Goal: Transaction & Acquisition: Register for event/course

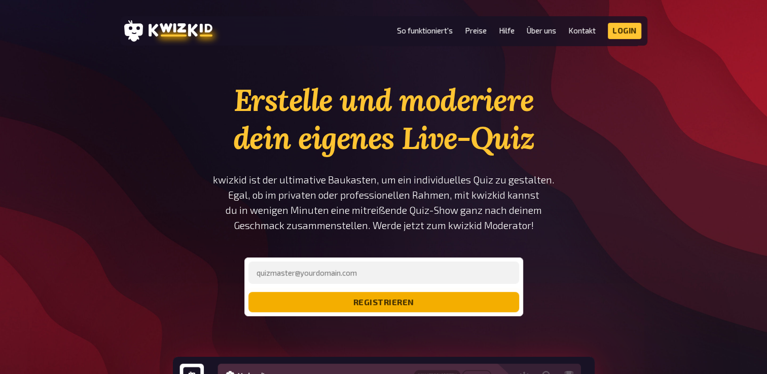
click at [412, 301] on button "registrieren" at bounding box center [383, 302] width 271 height 20
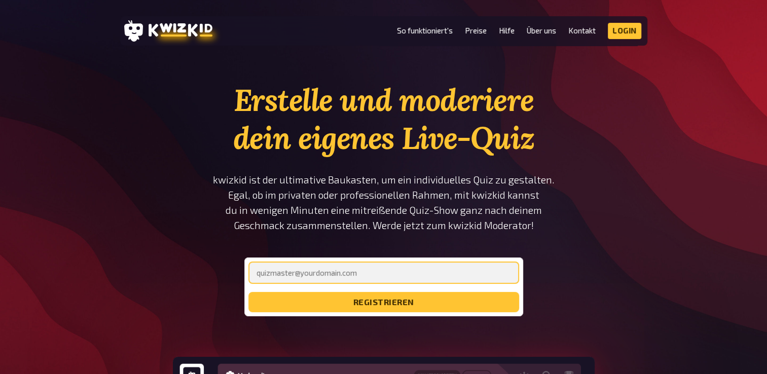
click at [378, 279] on input "email" at bounding box center [383, 273] width 271 height 22
type input "s"
type input "[EMAIL_ADDRESS][DOMAIN_NAME]"
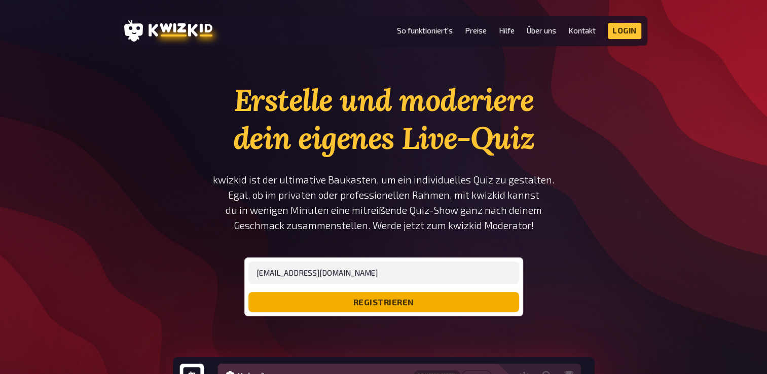
click at [324, 305] on button "registrieren" at bounding box center [383, 302] width 271 height 20
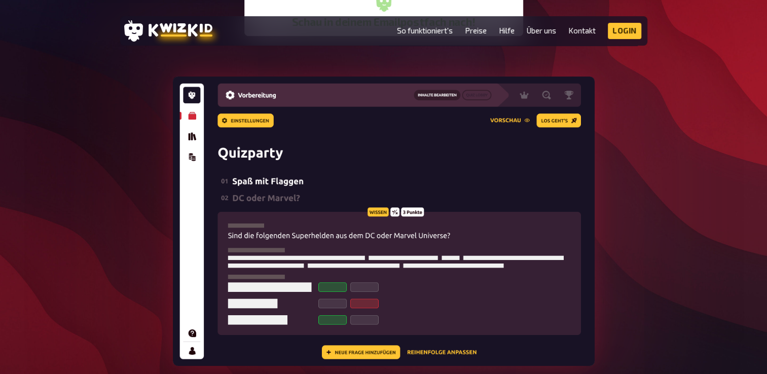
scroll to position [271, 0]
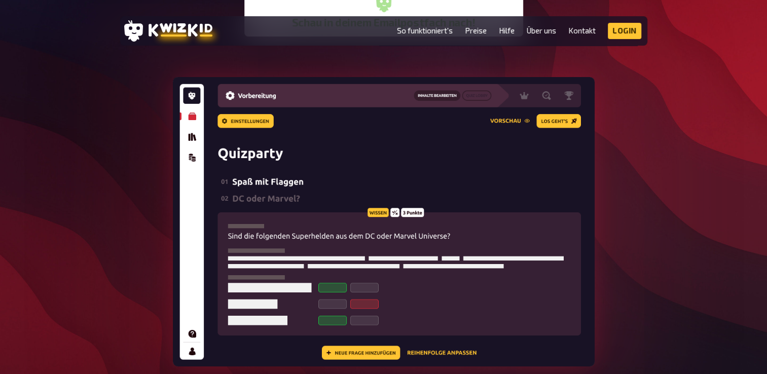
click at [561, 119] on img at bounding box center [384, 221] width 422 height 289
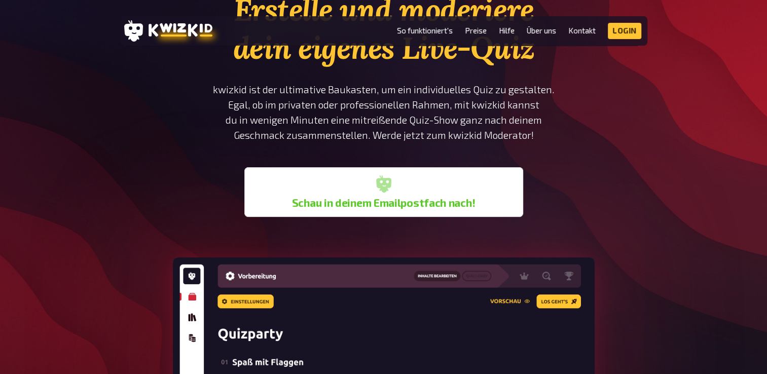
scroll to position [0, 0]
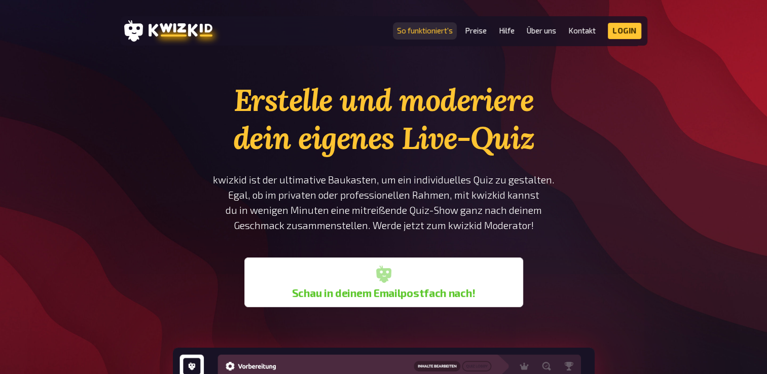
click at [413, 32] on link "So funktioniert's" at bounding box center [425, 30] width 56 height 9
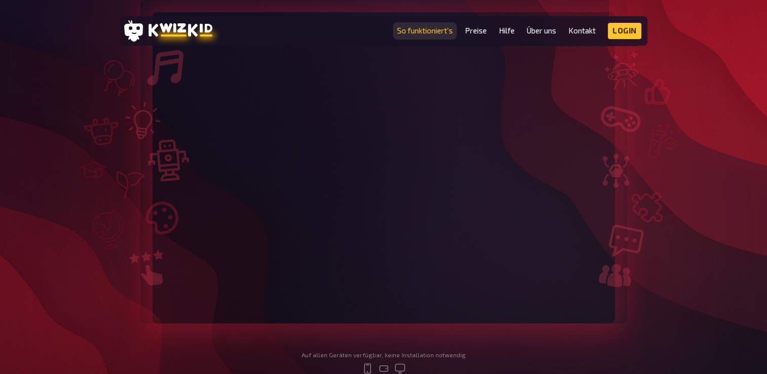
scroll to position [214, 0]
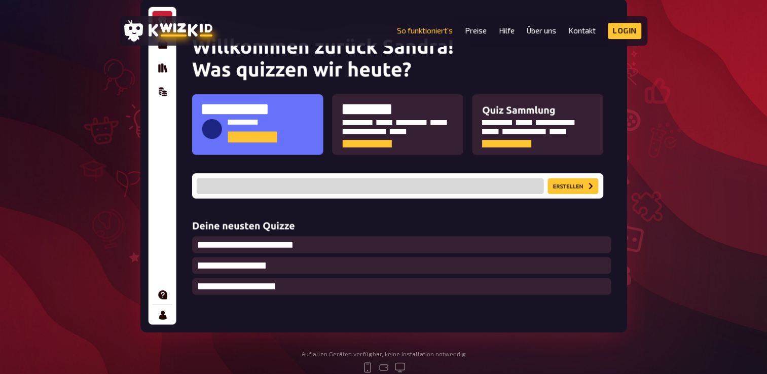
click at [284, 129] on img at bounding box center [383, 166] width 487 height 334
click at [395, 189] on img at bounding box center [383, 166] width 487 height 334
click at [566, 186] on img at bounding box center [383, 166] width 487 height 334
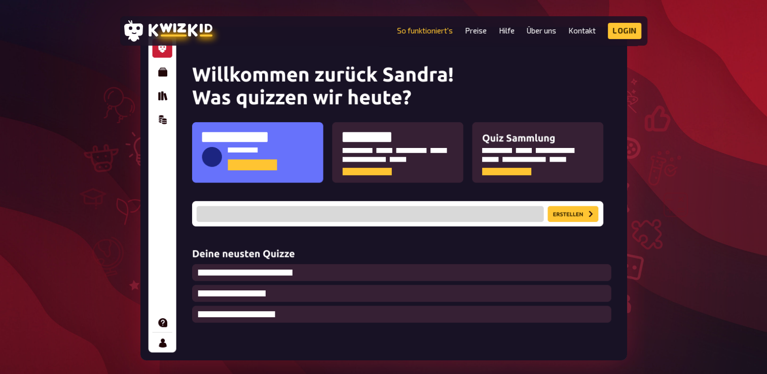
scroll to position [187, 0]
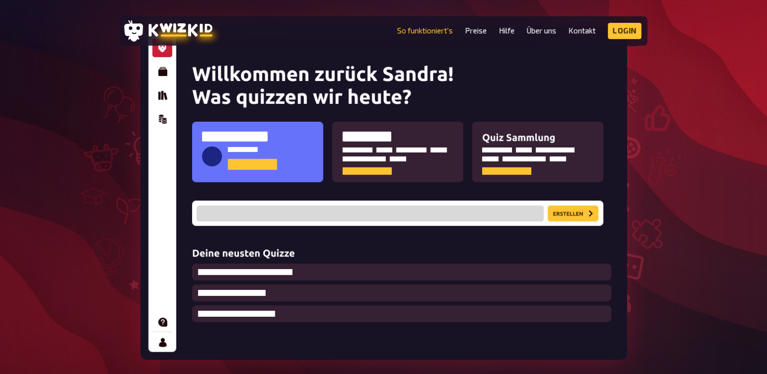
click at [501, 213] on img at bounding box center [383, 193] width 487 height 334
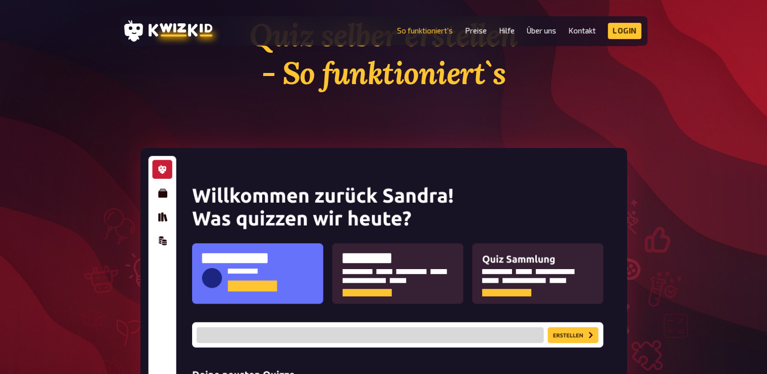
scroll to position [65, 0]
click at [158, 195] on img at bounding box center [383, 315] width 487 height 334
click at [622, 27] on link "Login" at bounding box center [624, 31] width 33 height 16
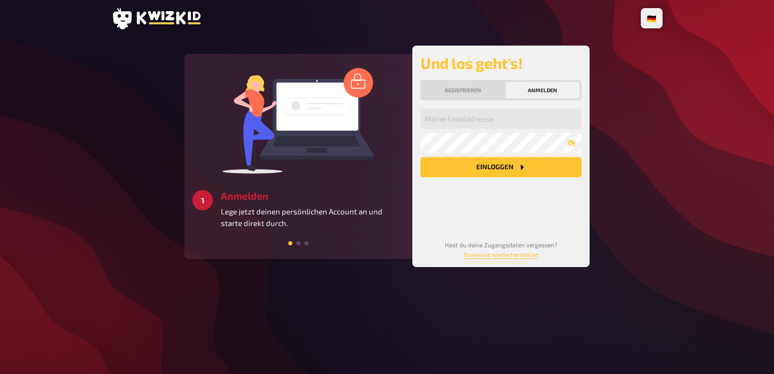
click at [543, 95] on button "Anmelden" at bounding box center [543, 90] width 74 height 16
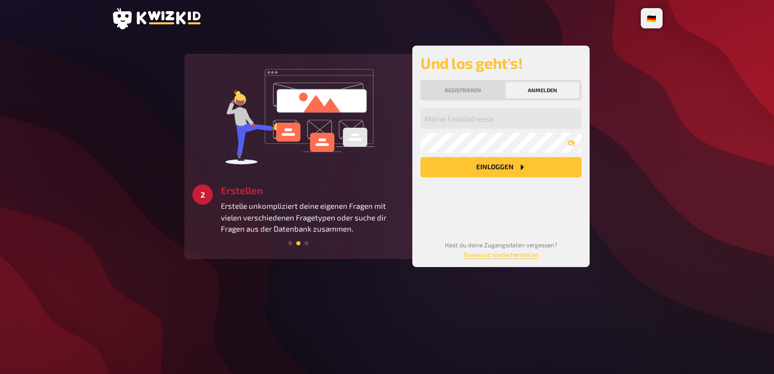
click at [542, 88] on button "Anmelden" at bounding box center [543, 90] width 74 height 16
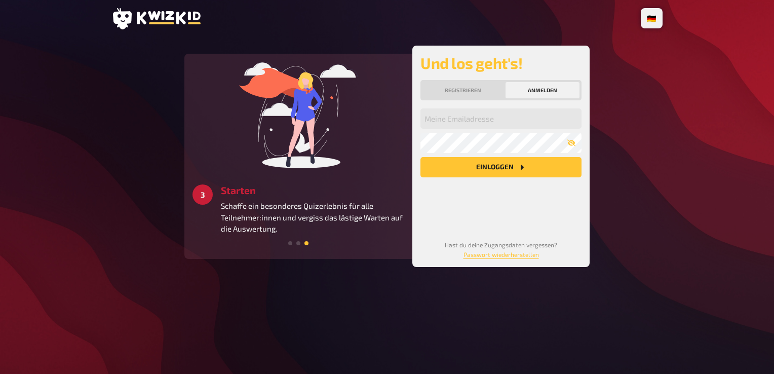
click at [542, 88] on button "Anmelden" at bounding box center [543, 90] width 74 height 16
click at [485, 116] on input "email" at bounding box center [501, 118] width 161 height 20
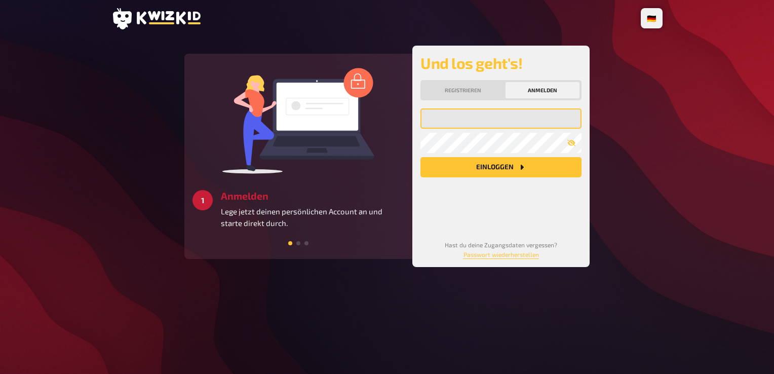
type input "[EMAIL_ADDRESS][DOMAIN_NAME]"
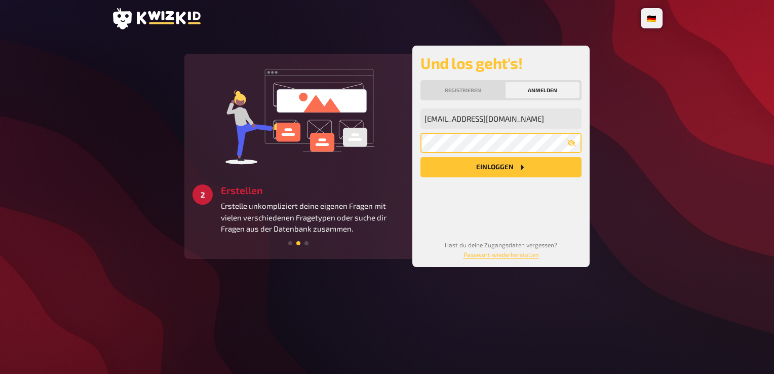
click at [421, 157] on button "Einloggen" at bounding box center [501, 167] width 161 height 20
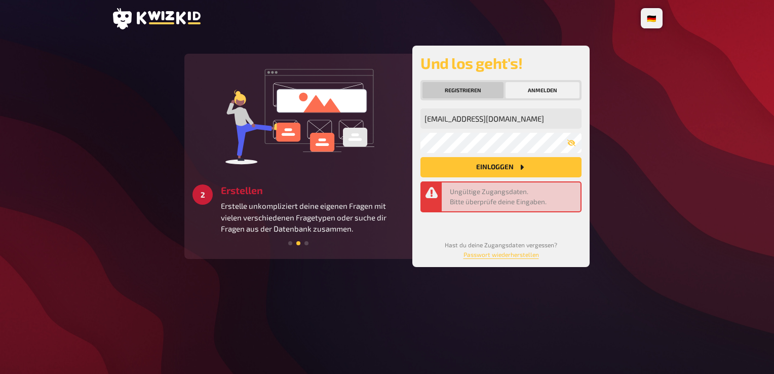
click at [488, 90] on button "Registrieren" at bounding box center [463, 90] width 81 height 16
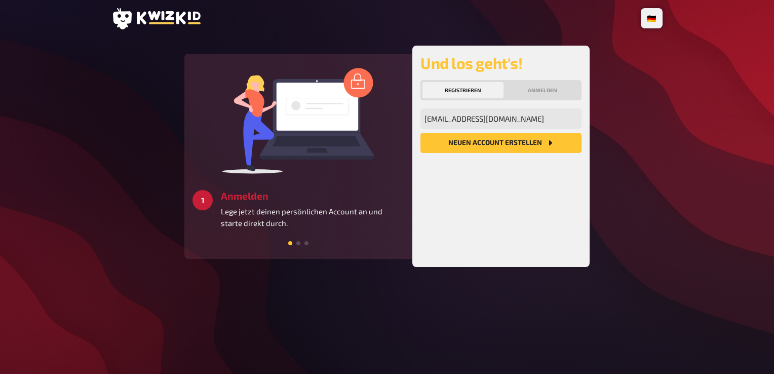
click at [472, 87] on button "Registrieren" at bounding box center [463, 90] width 81 height 16
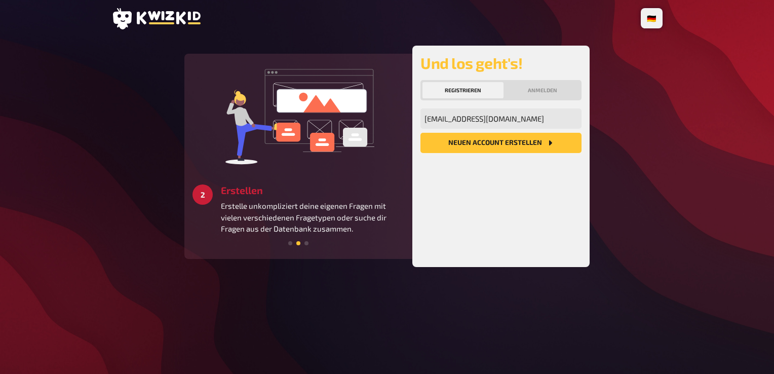
click at [474, 143] on button "Neuen Account Erstellen" at bounding box center [501, 143] width 161 height 20
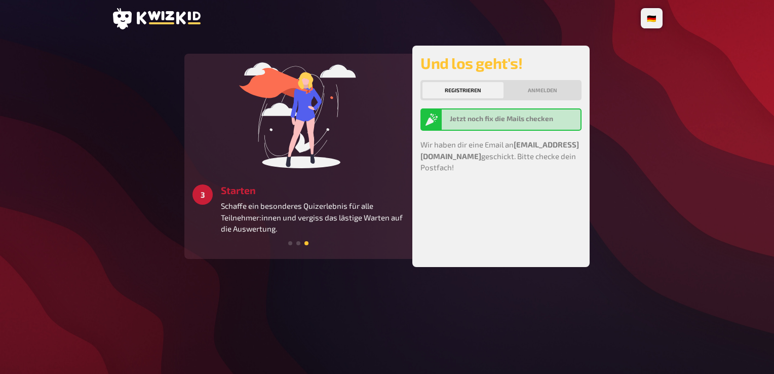
click at [488, 121] on b "Jetzt noch fix die Mails checken" at bounding box center [501, 119] width 103 height 8
